Goal: Task Accomplishment & Management: Use online tool/utility

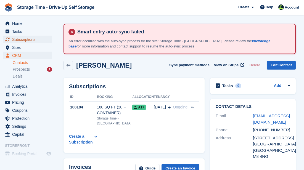
click at [25, 40] on span "Subscriptions" at bounding box center [28, 40] width 33 height 8
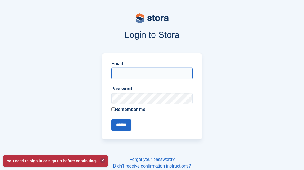
type input "**********"
click at [111, 120] on input "******" at bounding box center [121, 125] width 20 height 11
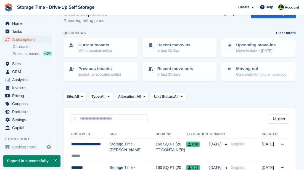
scroll to position [55, 0]
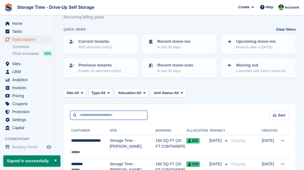
click at [119, 116] on input "text" at bounding box center [108, 115] width 77 height 9
type input "*******"
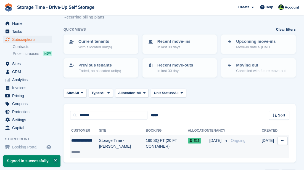
click at [146, 140] on td "160 SQ FT (20 FT CONTAINER)" at bounding box center [167, 146] width 42 height 23
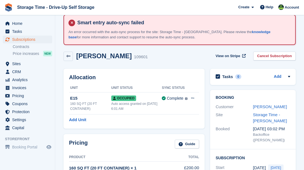
scroll to position [11, 0]
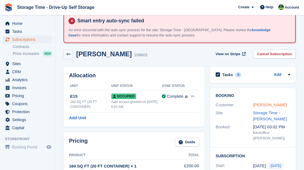
click at [260, 107] on link "Matilda Morovia" at bounding box center [270, 105] width 34 height 5
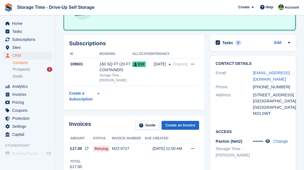
scroll to position [88, 0]
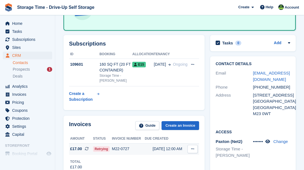
click at [135, 152] on td "M22-0727" at bounding box center [128, 150] width 33 height 12
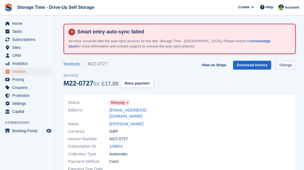
click at [282, 64] on link "Charge" at bounding box center [286, 65] width 20 height 9
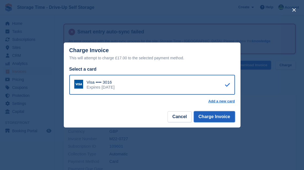
click at [215, 117] on button "Charge Invoice" at bounding box center [214, 116] width 41 height 11
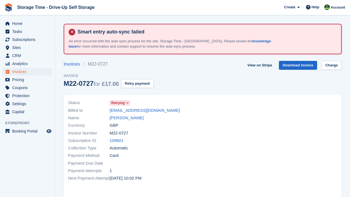
click at [249, 134] on div at bounding box center [272, 141] width 138 height 90
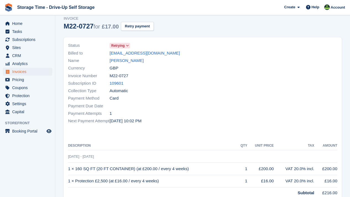
scroll to position [55, 0]
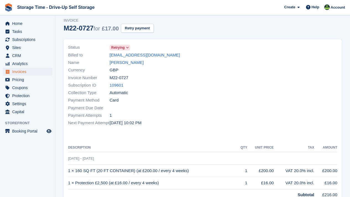
click at [168, 82] on div "Subscription ID 109601" at bounding box center [133, 85] width 131 height 7
click at [144, 22] on span "Invoice" at bounding box center [109, 21] width 90 height 6
click at [144, 27] on button "Retry payment" at bounding box center [137, 28] width 33 height 9
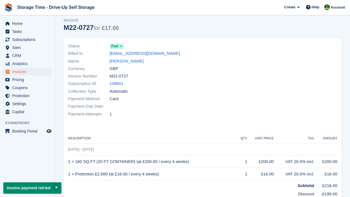
scroll to position [0, 0]
